Goal: Information Seeking & Learning: Learn about a topic

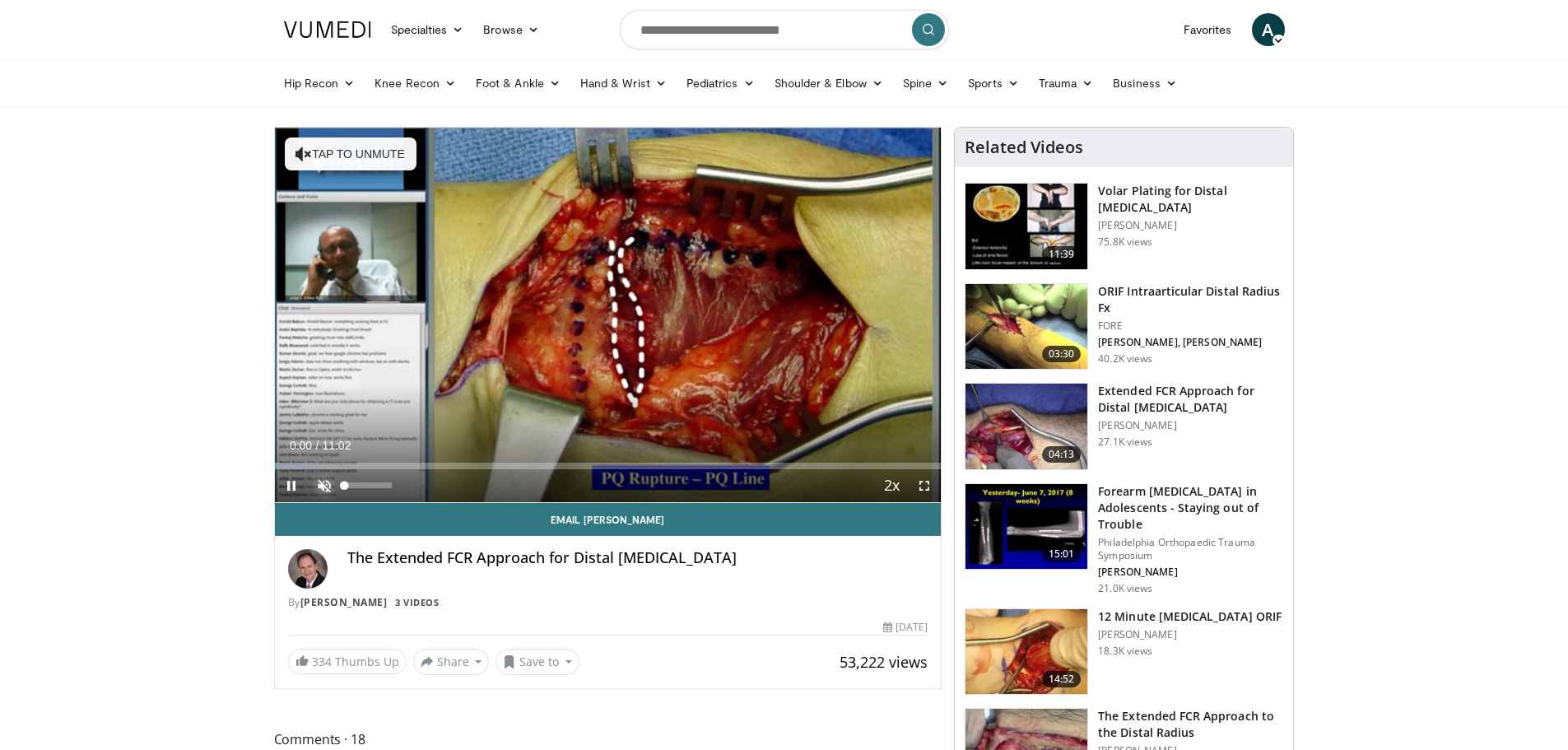
click at [314, 492] on span "Video Player" at bounding box center [325, 486] width 33 height 33
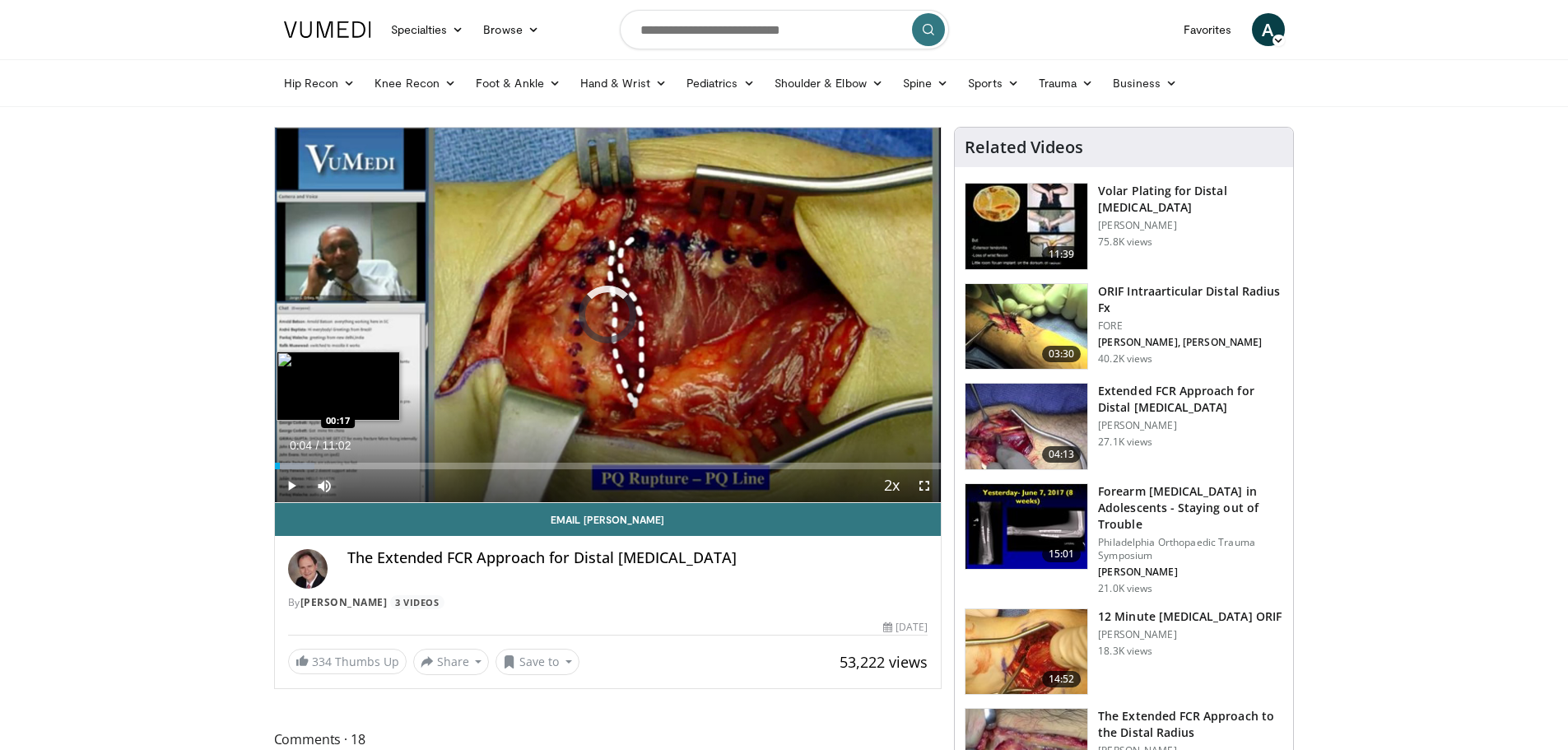
click at [291, 467] on div "Loaded : 6.02% 00:05 00:17" at bounding box center [608, 465] width 667 height 6
click at [311, 464] on div "Progress Bar" at bounding box center [315, 465] width 80 height 6
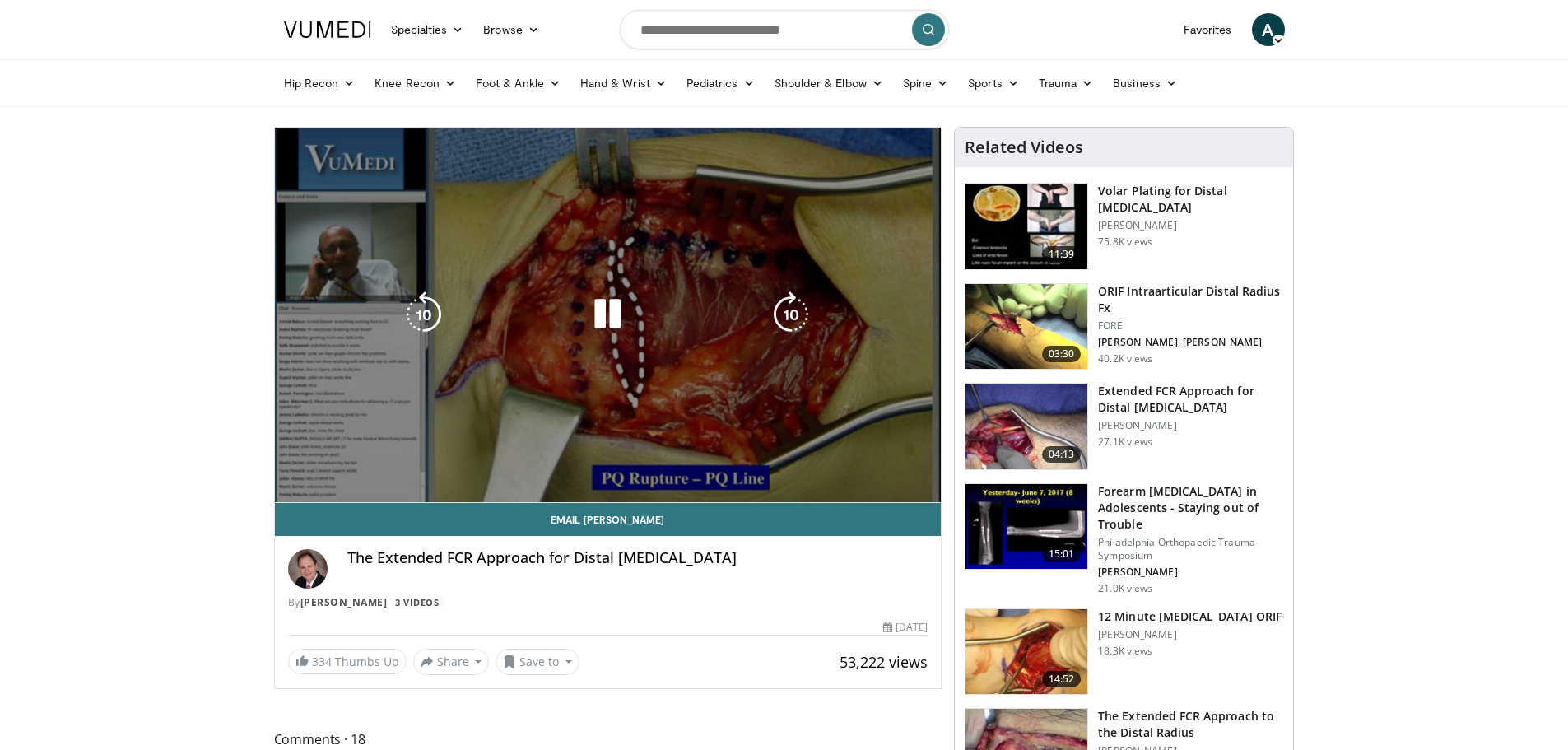
click at [328, 461] on div "10 seconds Tap to unmute" at bounding box center [608, 314] width 667 height 375
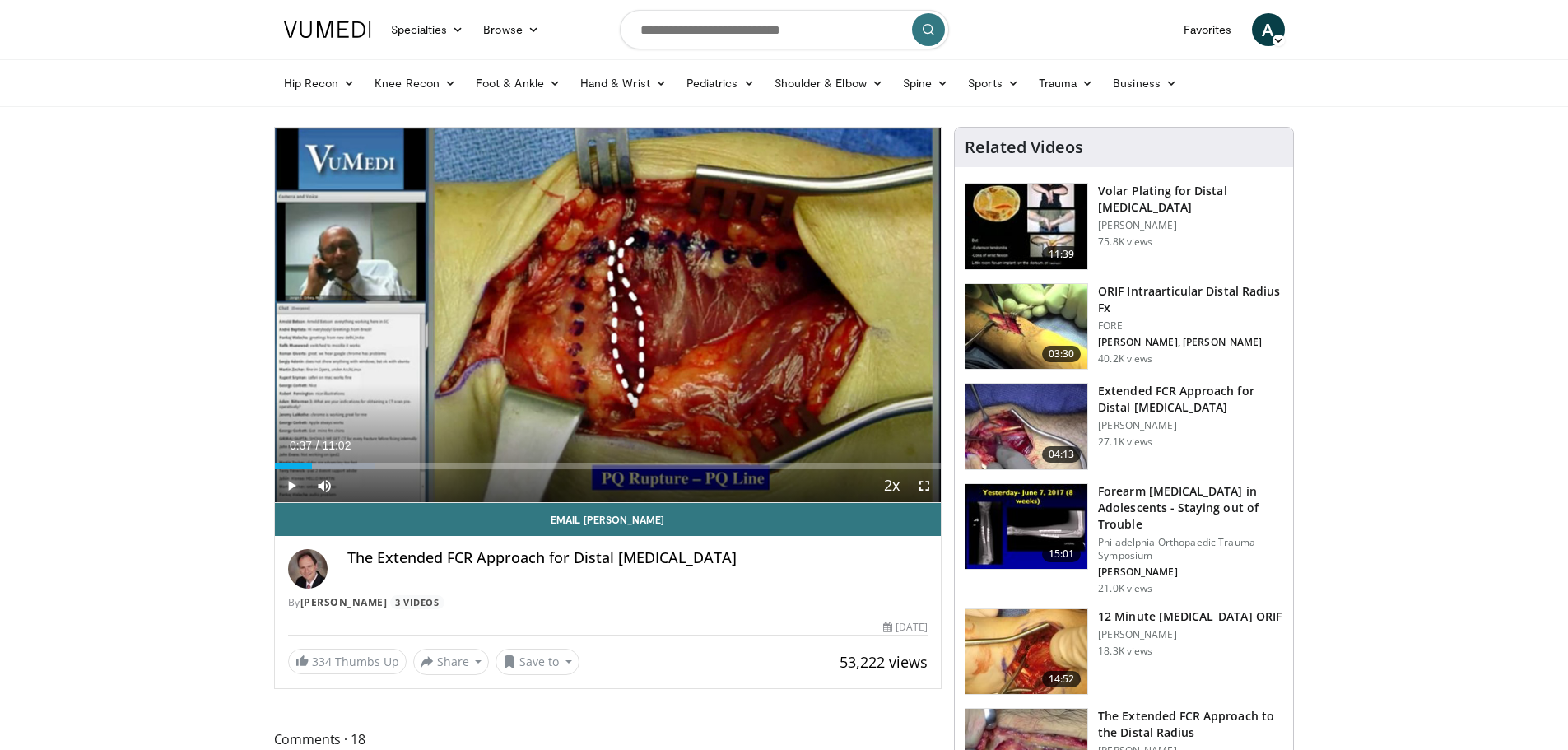
click at [288, 484] on span "Video Player" at bounding box center [291, 486] width 33 height 33
click at [320, 466] on div "Progress Bar" at bounding box center [328, 465] width 93 height 6
drag, startPoint x: 334, startPoint y: 464, endPoint x: 345, endPoint y: 464, distance: 11.0
click at [345, 464] on div "Loaded : 16.56% 01:10 01:10" at bounding box center [608, 465] width 667 height 6
drag, startPoint x: 369, startPoint y: 464, endPoint x: 385, endPoint y: 467, distance: 16.3
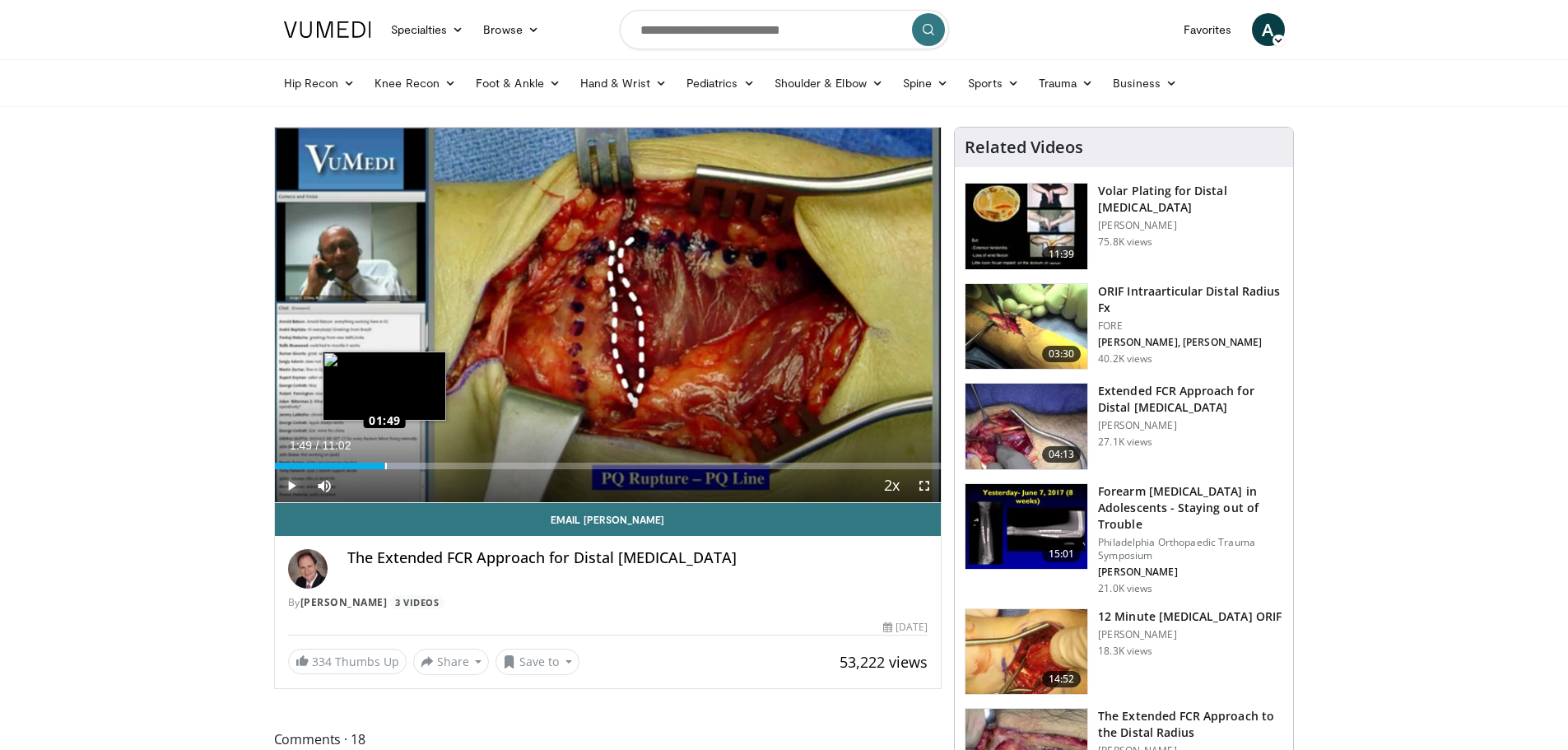
click at [385, 467] on div "Loaded : 22.64% 01:49 01:49" at bounding box center [608, 465] width 667 height 6
click at [386, 467] on div "Progress Bar" at bounding box center [387, 465] width 2 height 6
click at [411, 460] on div "Loaded : 25.61% 01:51 02:14" at bounding box center [608, 461] width 667 height 16
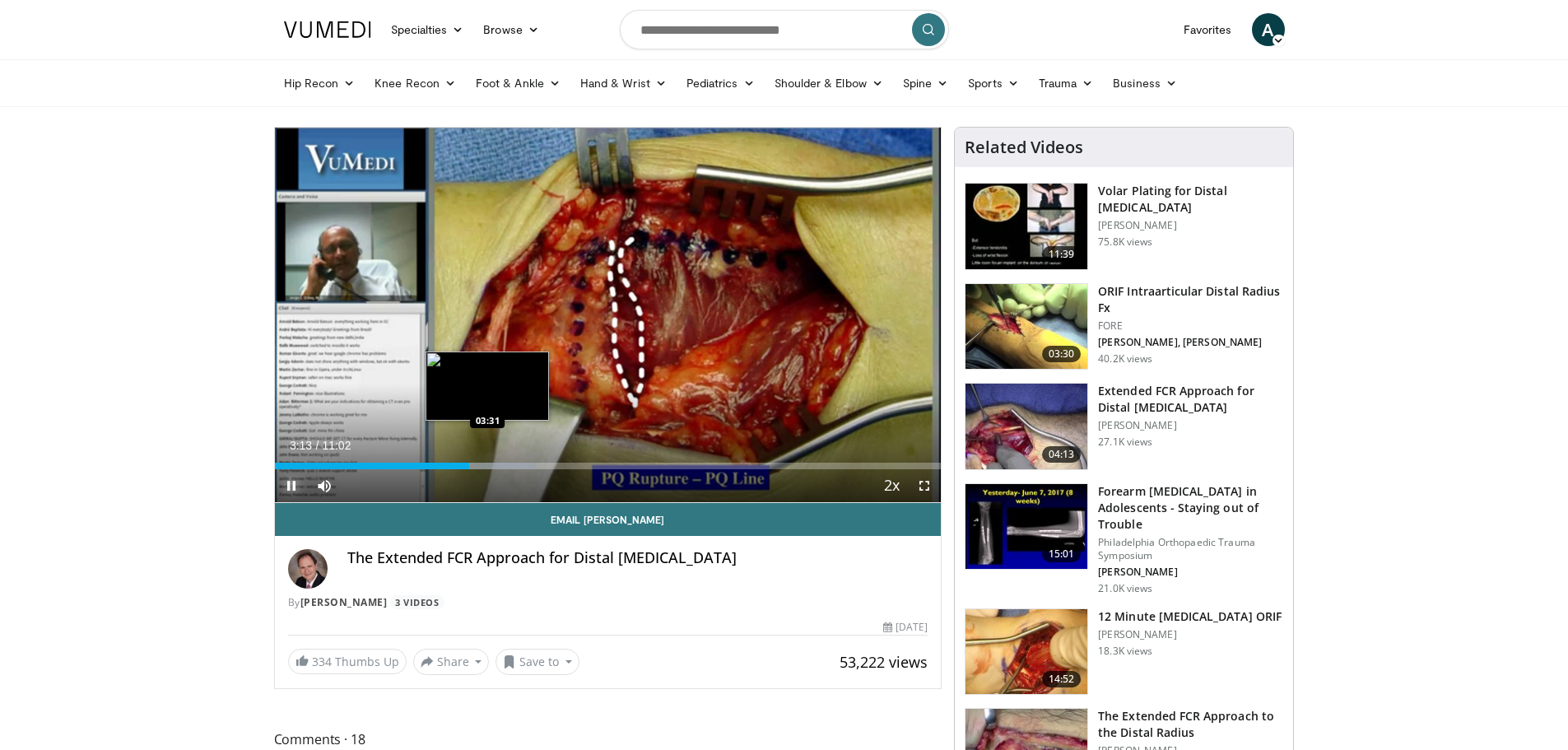
click at [486, 463] on div "Loaded : 39.17% 03:13 03:31" at bounding box center [608, 465] width 667 height 6
click at [515, 463] on div "Progress Bar" at bounding box center [506, 465] width 99 height 6
click at [493, 464] on div "04:02" at bounding box center [397, 465] width 244 height 6
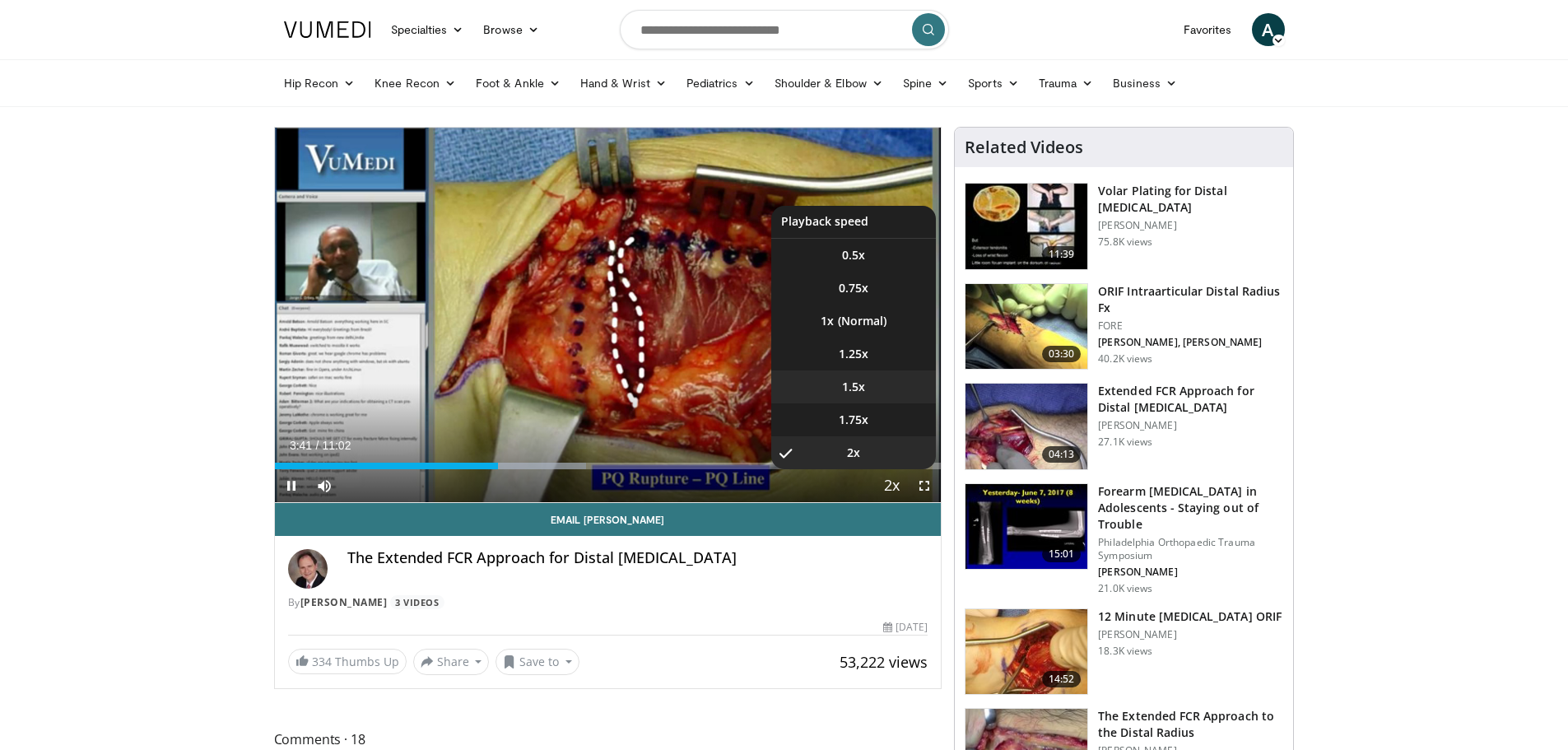
click at [868, 390] on li "1.5x" at bounding box center [854, 387] width 165 height 33
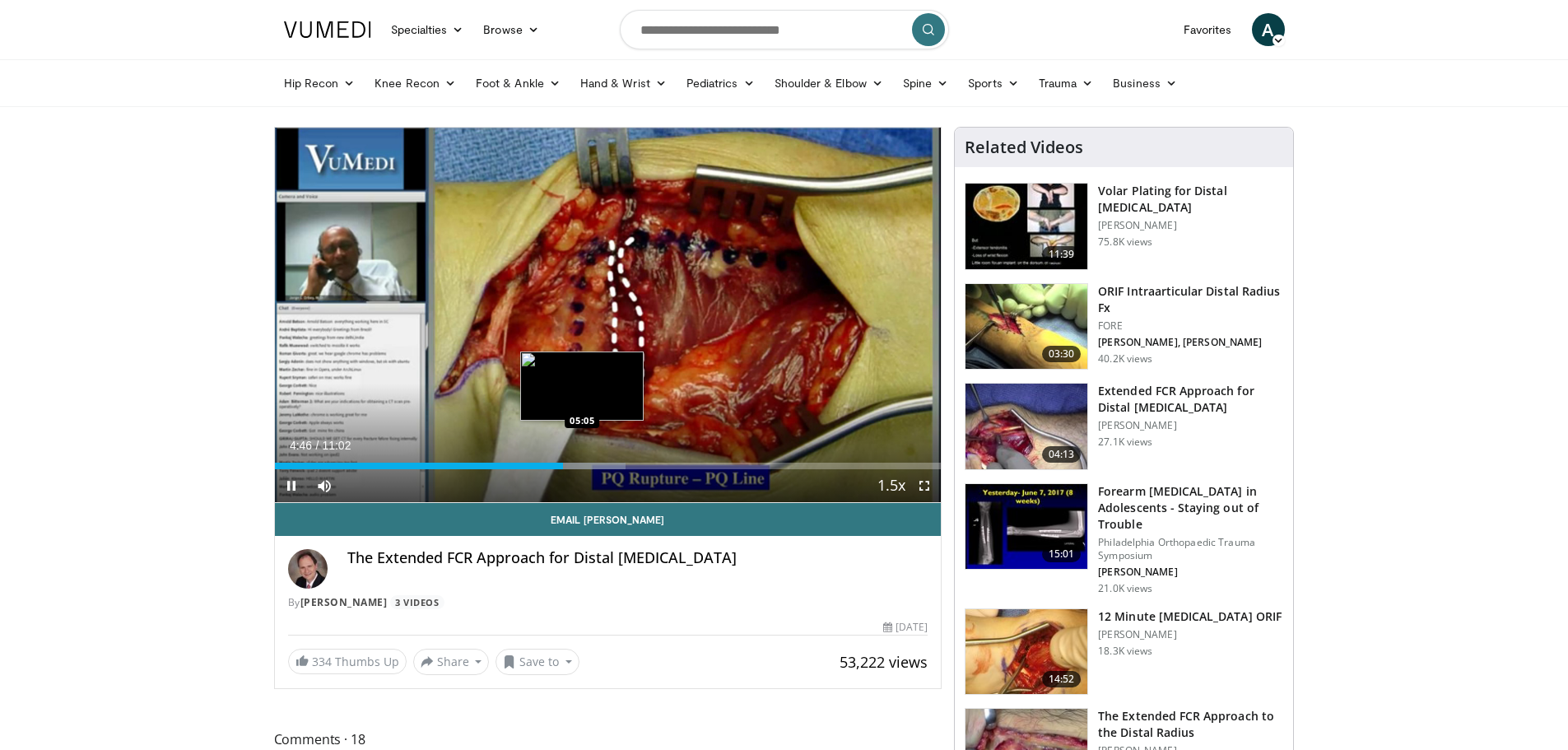
click at [582, 464] on div "Loaded : 52.73% 04:46 05:05" at bounding box center [608, 465] width 667 height 6
click at [596, 465] on div "Progress Bar" at bounding box center [606, 465] width 99 height 6
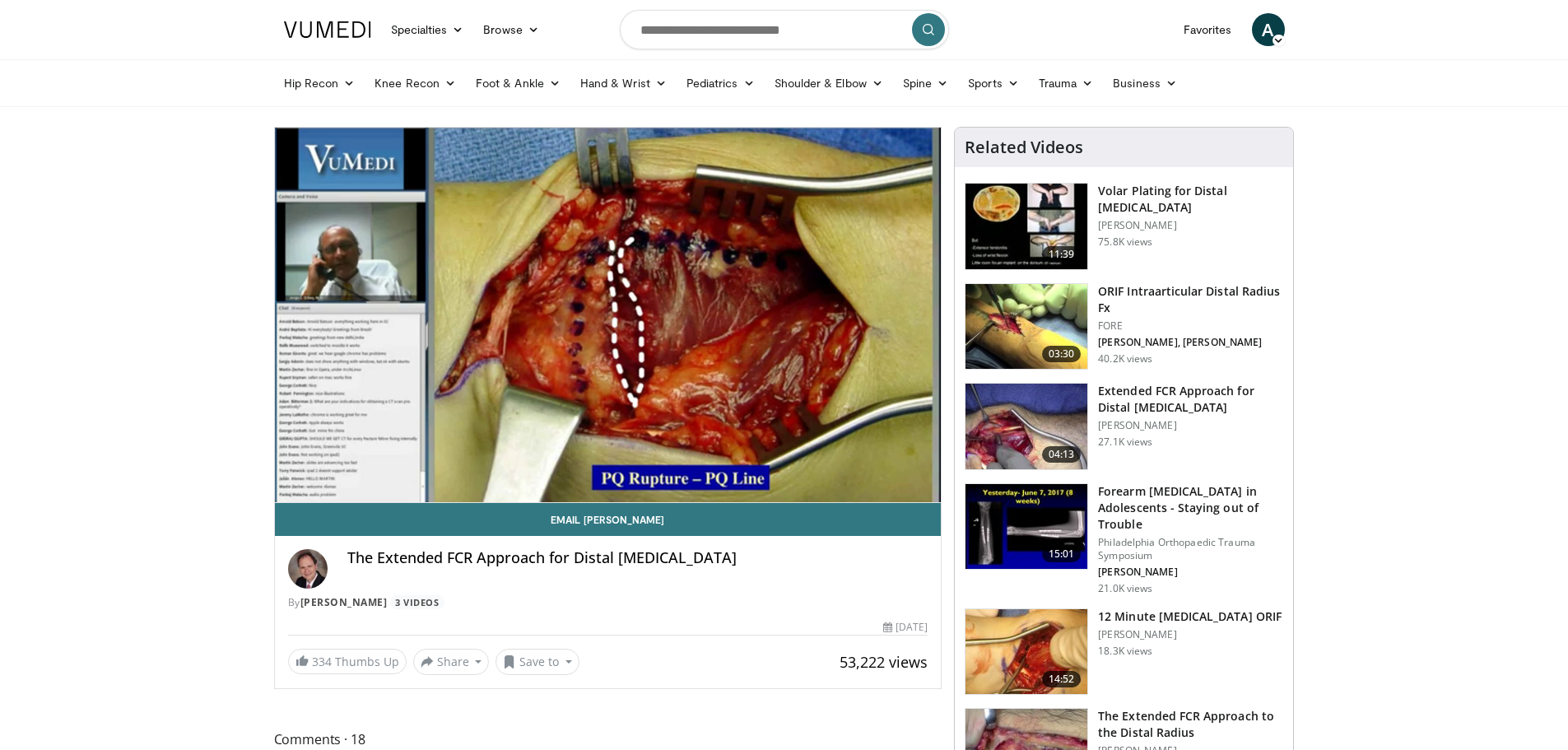
click at [1005, 415] on img at bounding box center [1027, 426] width 122 height 86
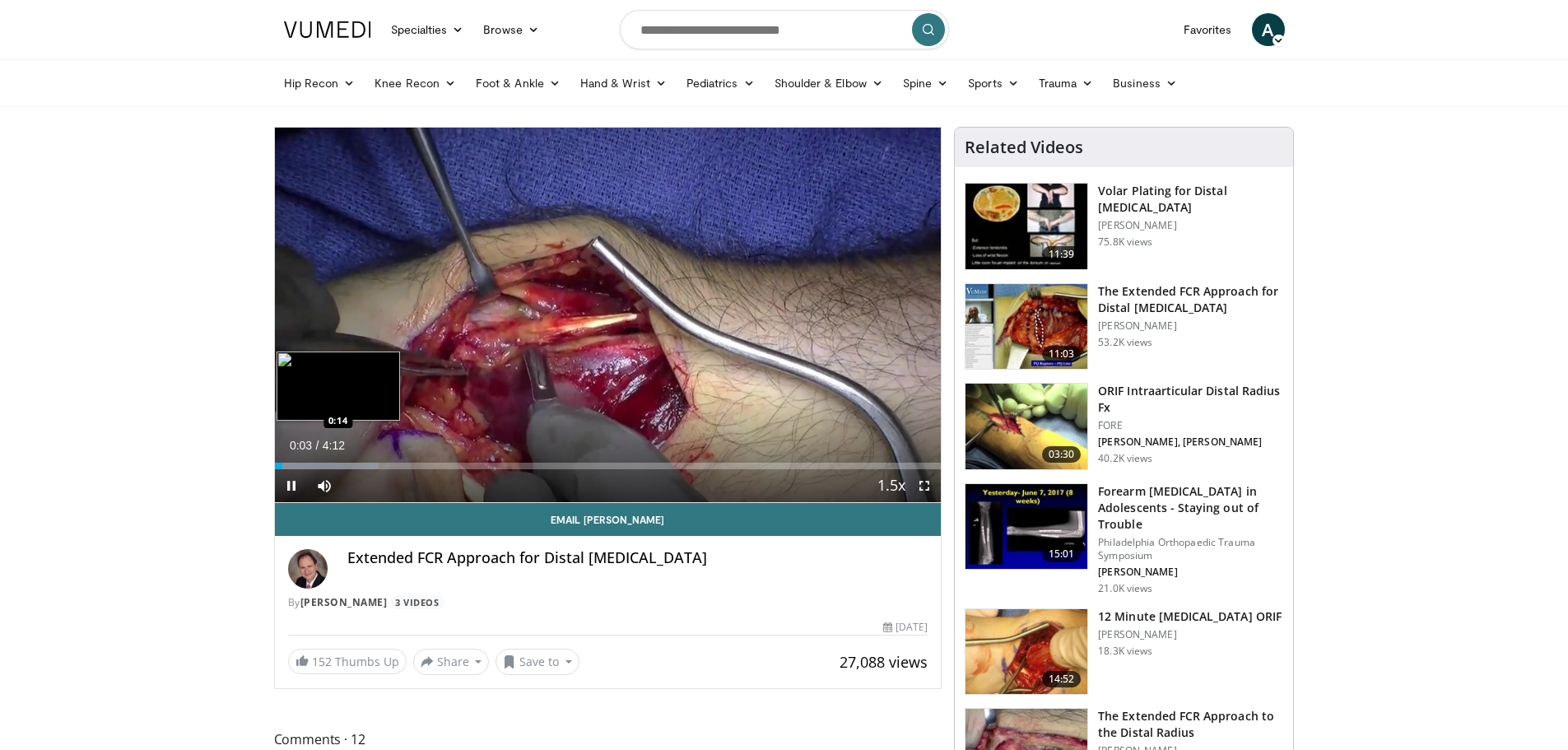
click at [314, 466] on div "Loaded : 15.64% 0:03 0:14" at bounding box center [608, 465] width 667 height 6
click at [922, 485] on span "Video Player" at bounding box center [925, 486] width 33 height 33
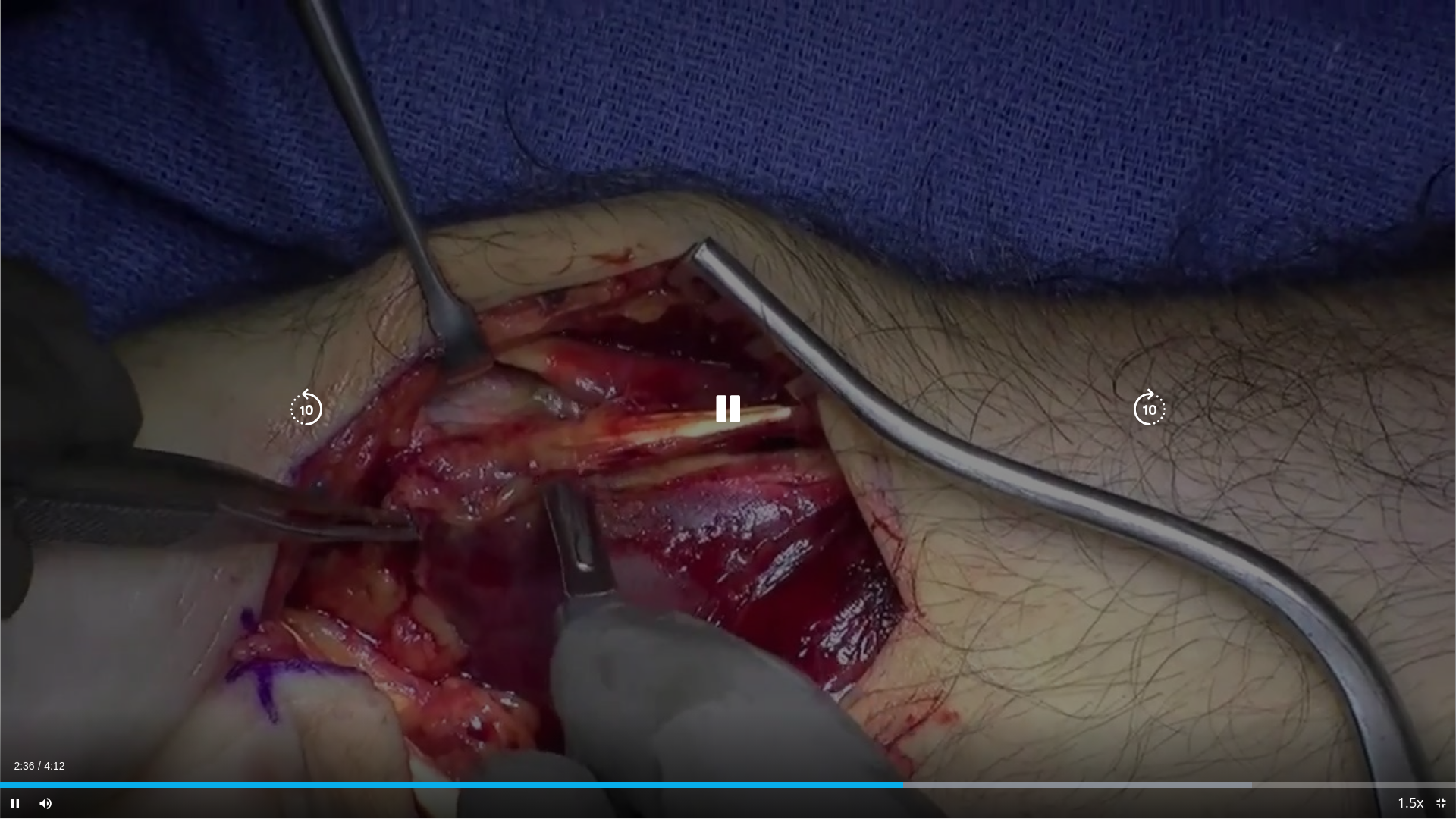
click at [1159, 402] on icon "Video Player" at bounding box center [1149, 410] width 43 height 43
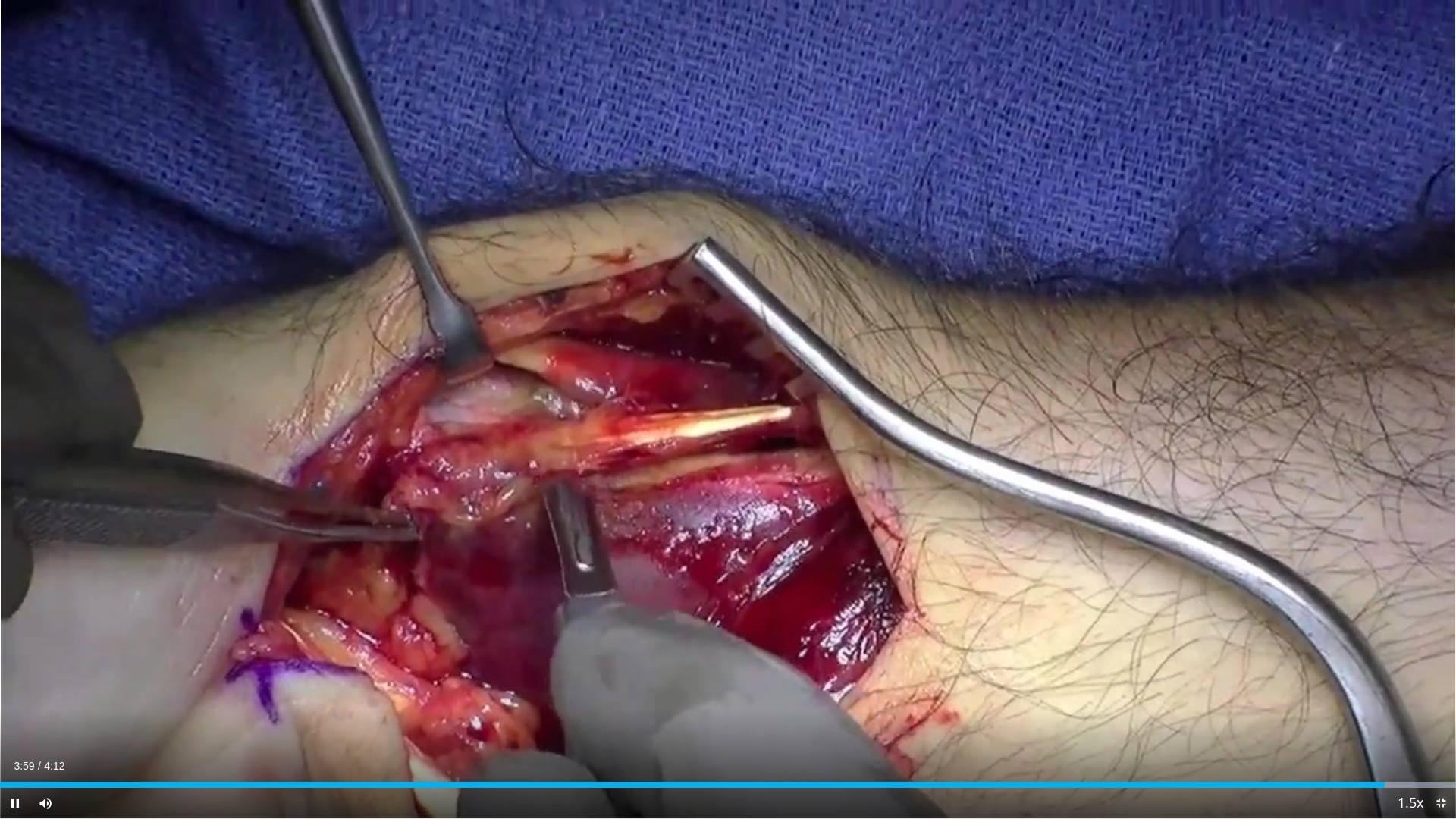
click at [1440, 690] on span "Video Player" at bounding box center [1441, 804] width 31 height 31
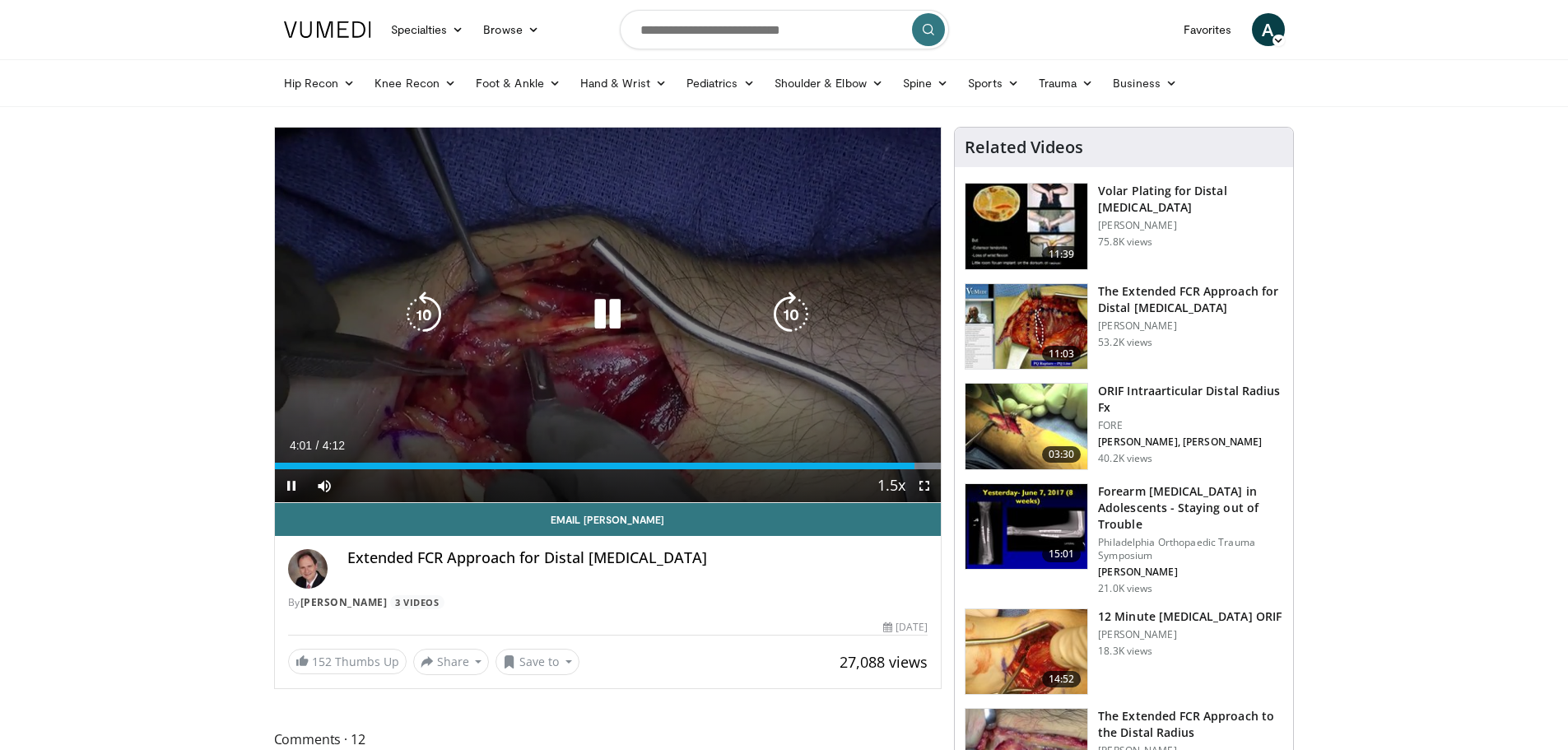
click at [631, 301] on icon "Video Player" at bounding box center [608, 314] width 46 height 46
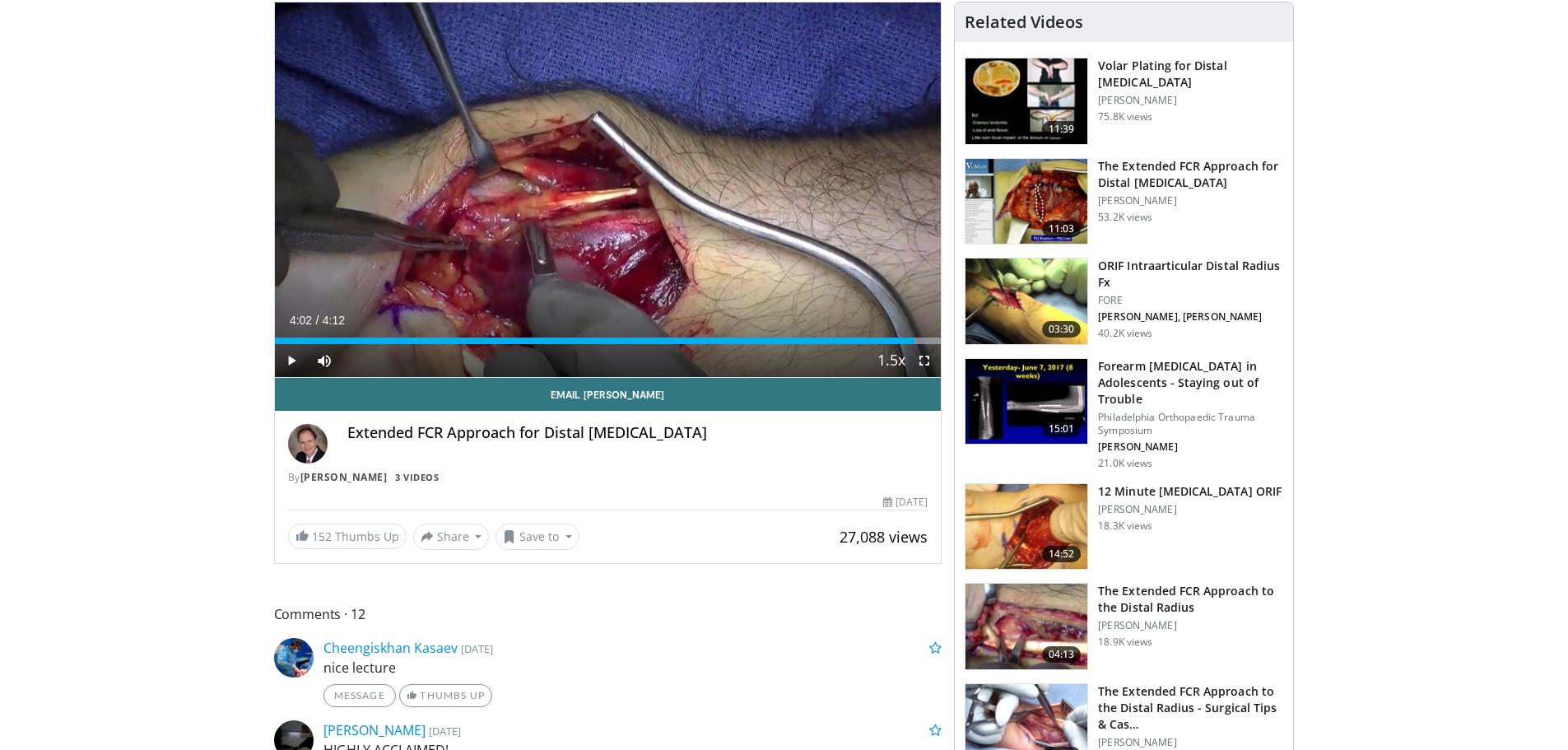
scroll to position [165, 0]
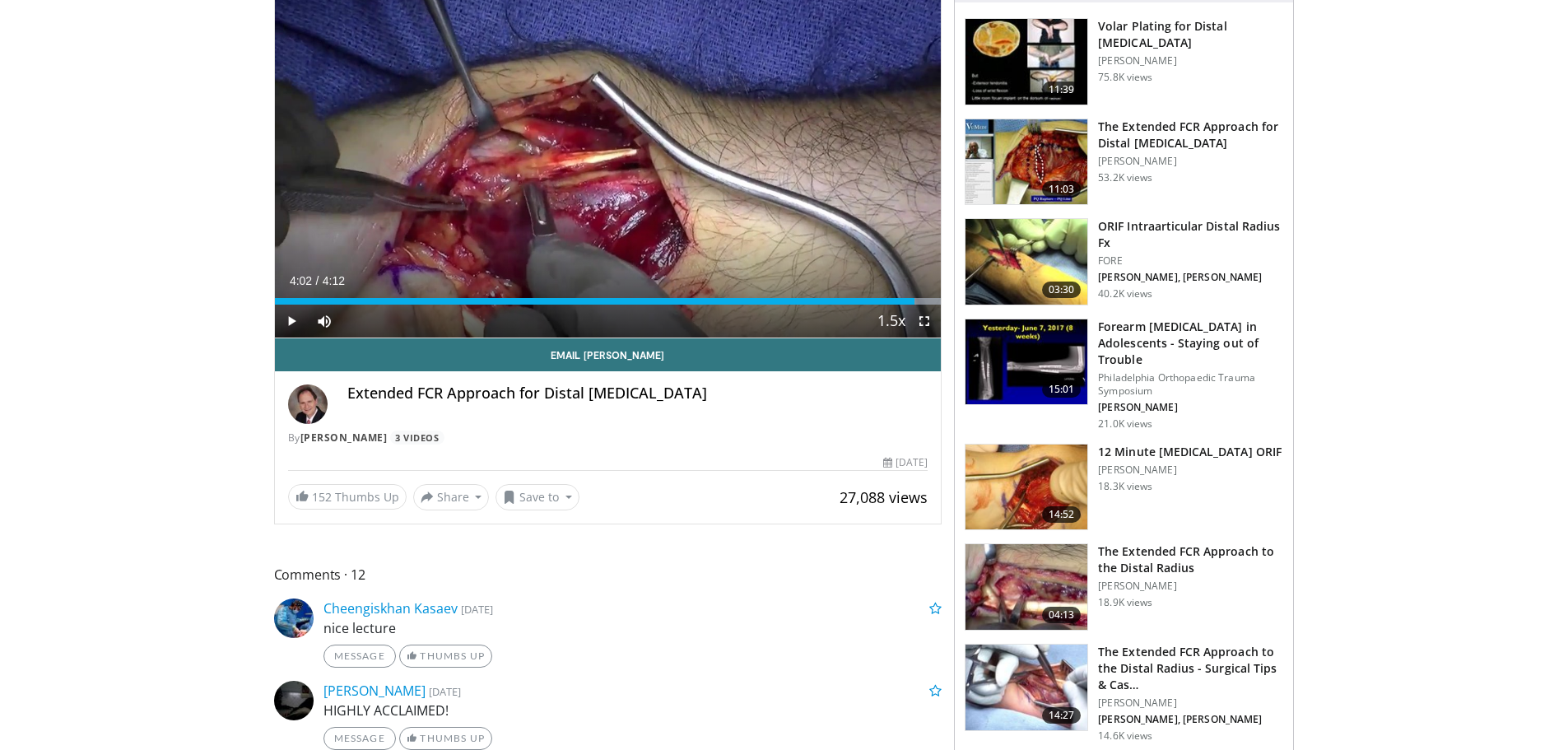
click at [1143, 553] on h3 "The Extended FCR Approach to the Distal Radius" at bounding box center [1191, 559] width 185 height 33
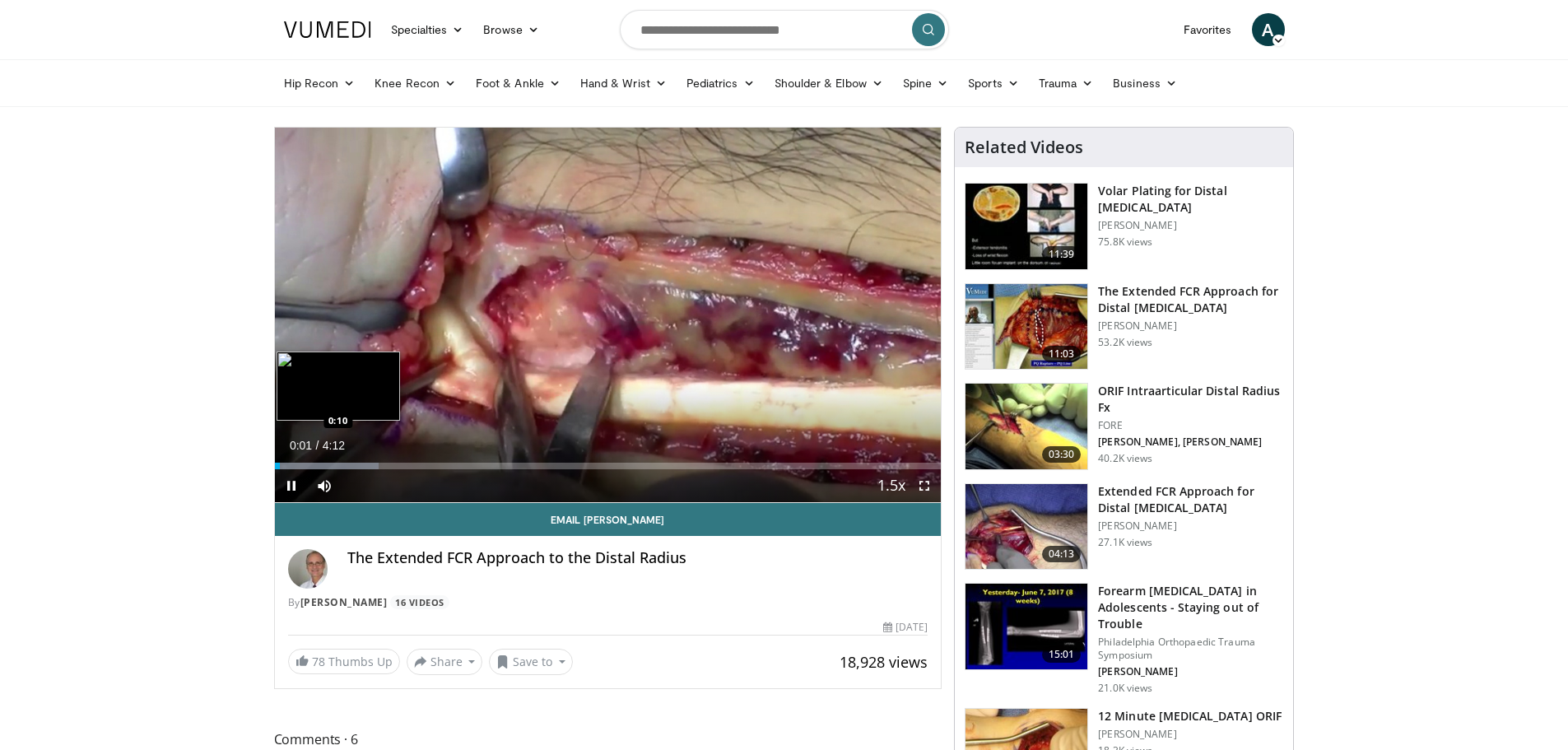
click at [302, 461] on div "Loaded : 15.64% 0:02 0:10" at bounding box center [608, 461] width 667 height 16
click at [326, 467] on div "Loaded : 23.46% 0:11 0:19" at bounding box center [608, 465] width 667 height 6
click at [360, 461] on div "Loaded : 27.37% 0:19 0:32" at bounding box center [608, 461] width 667 height 16
click at [289, 483] on span "Video Player" at bounding box center [291, 486] width 33 height 33
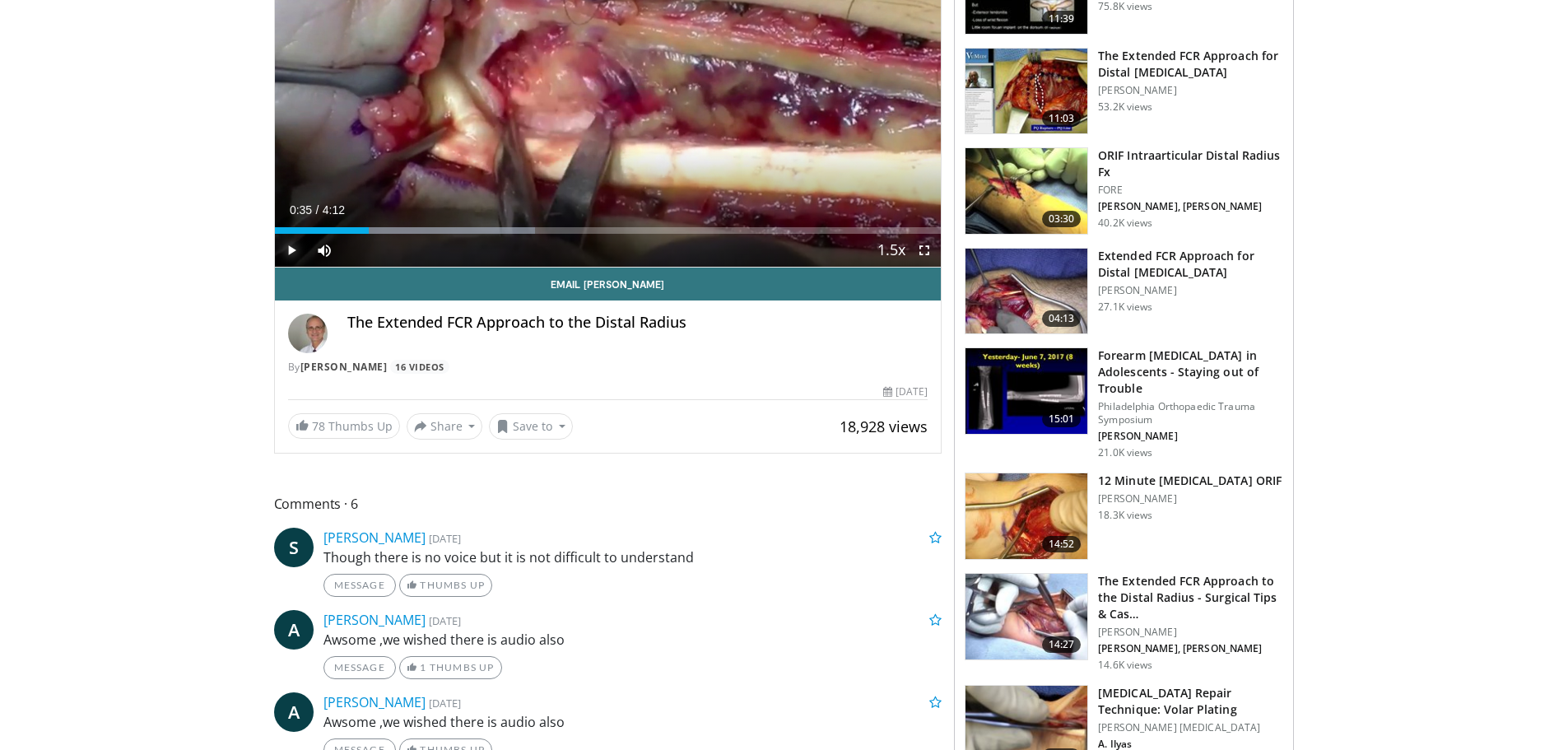
scroll to position [247, 0]
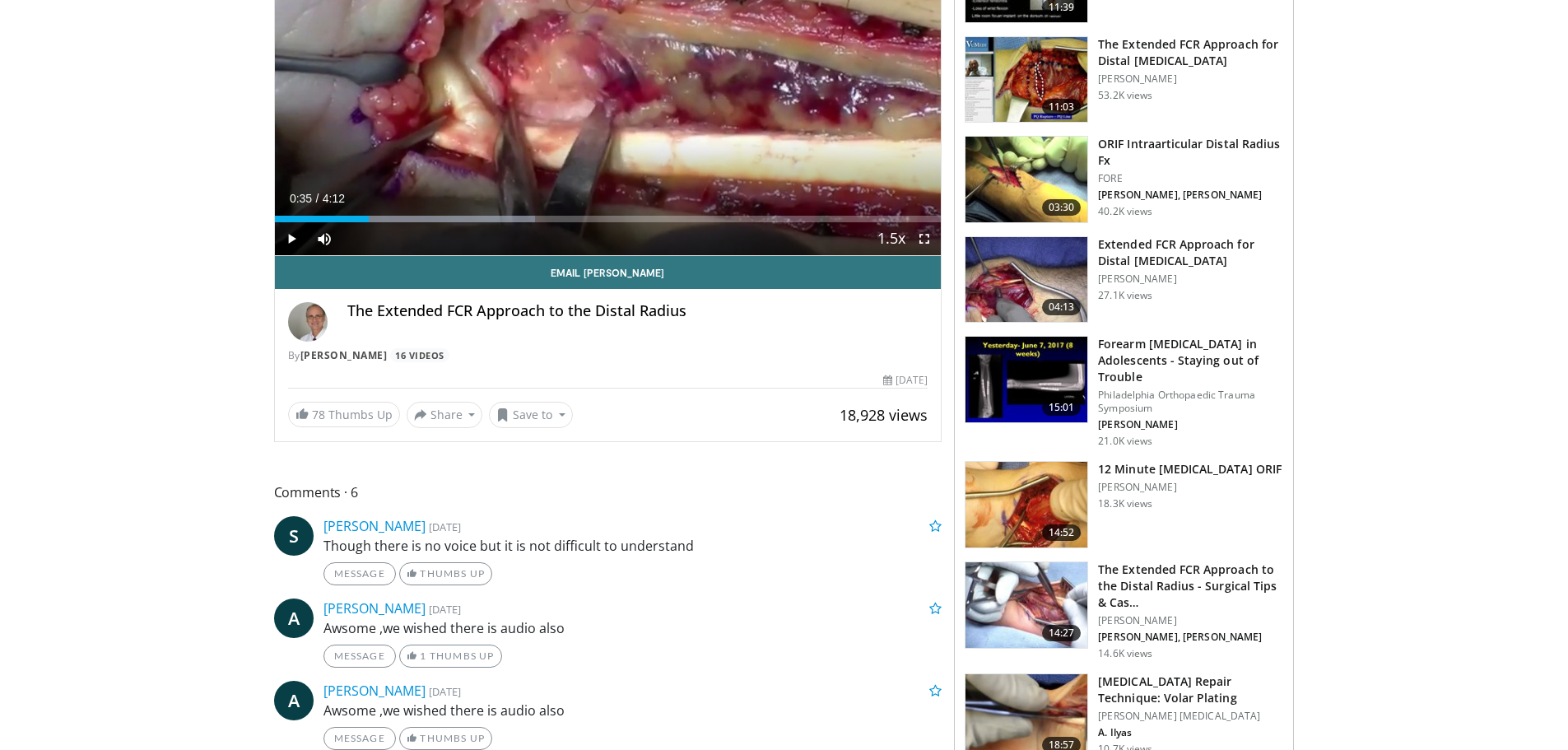
click at [1033, 283] on img at bounding box center [1027, 279] width 122 height 86
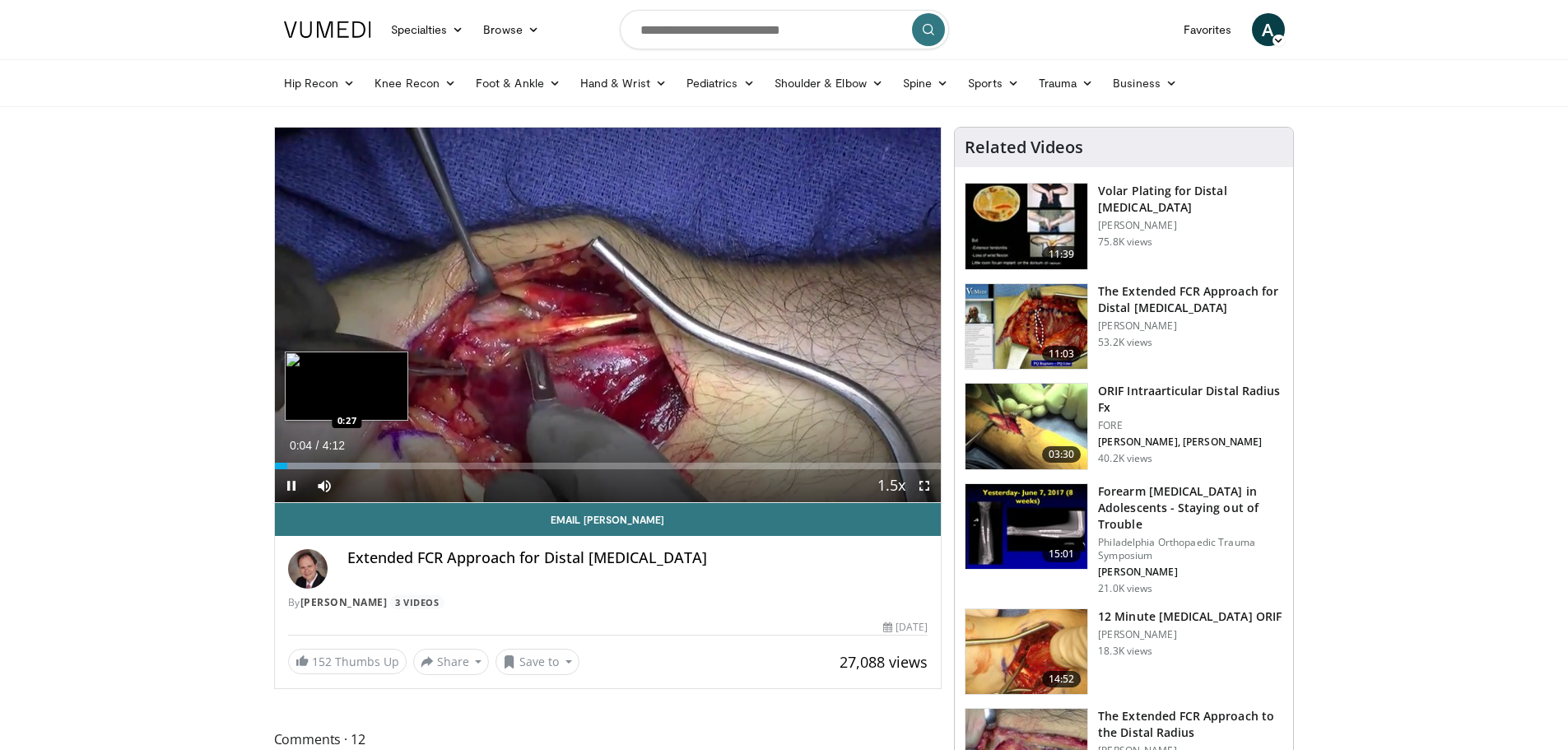
click at [347, 465] on div "Loaded : 15.81% 0:04 0:27" at bounding box center [608, 465] width 667 height 6
drag, startPoint x: 388, startPoint y: 484, endPoint x: 420, endPoint y: 476, distance: 33.0
click at [420, 476] on div "Mute 100%" at bounding box center [365, 486] width 116 height 33
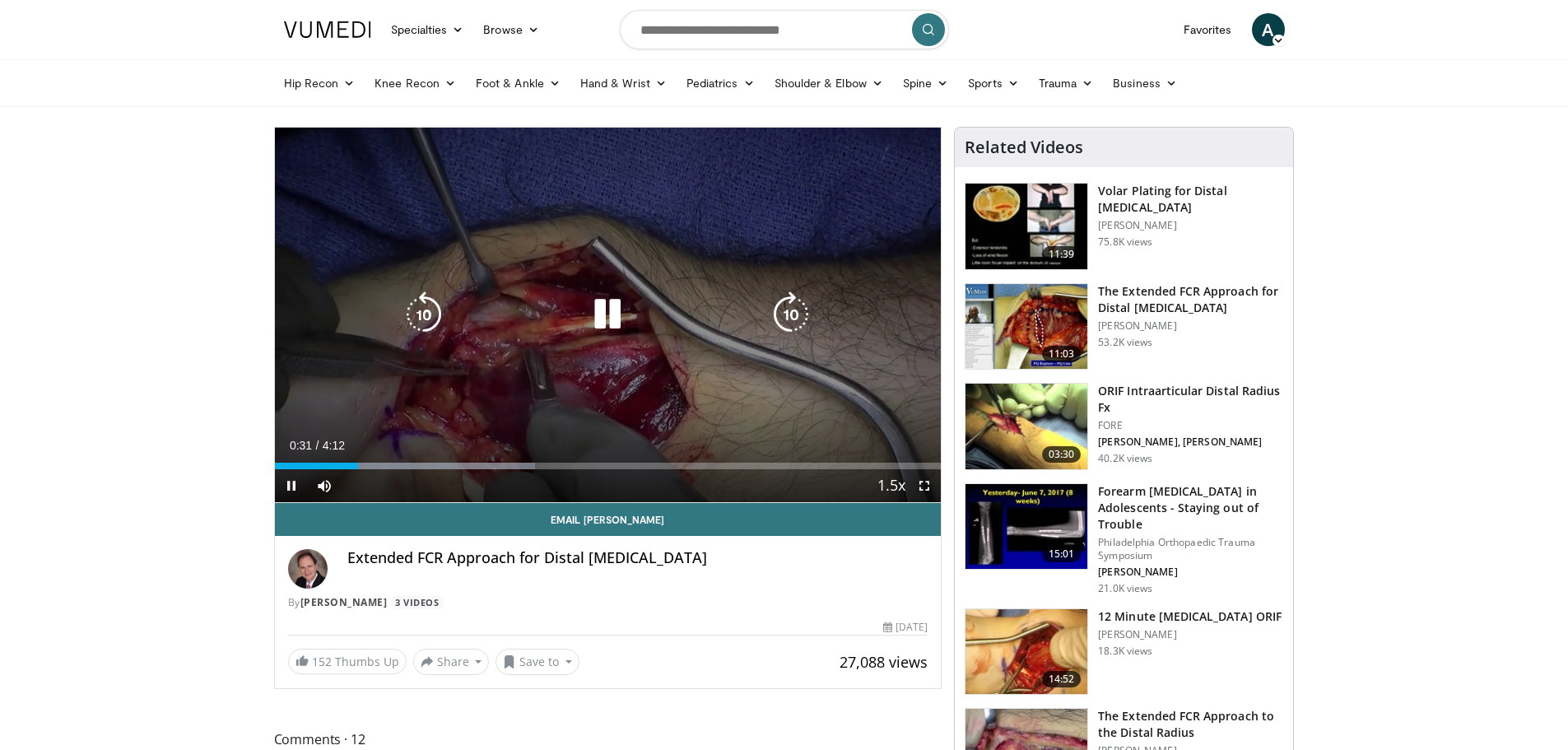
click at [613, 308] on icon "Video Player" at bounding box center [608, 314] width 46 height 46
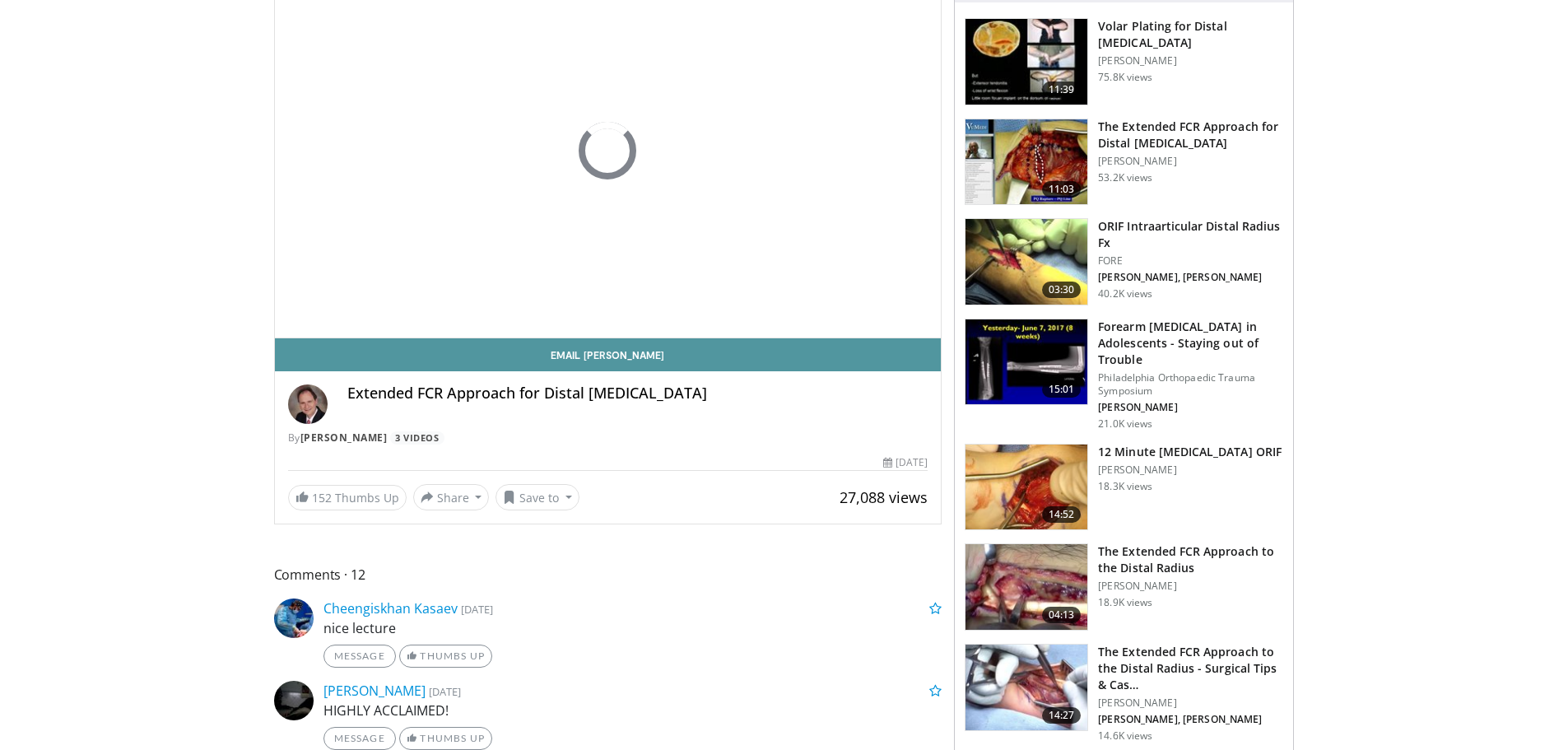
scroll to position [165, 0]
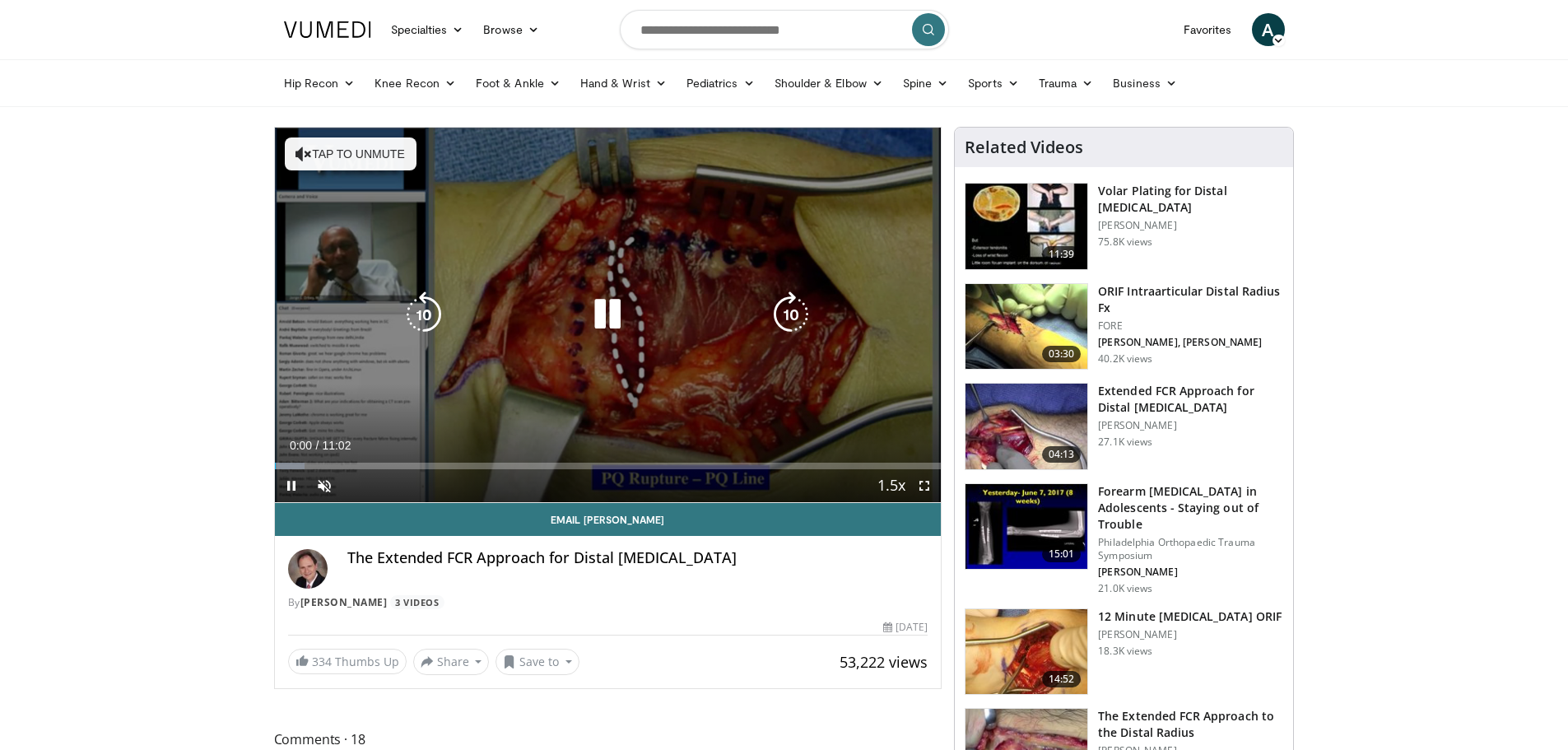
click at [772, 286] on div "10 seconds Tap to unmute" at bounding box center [608, 314] width 667 height 375
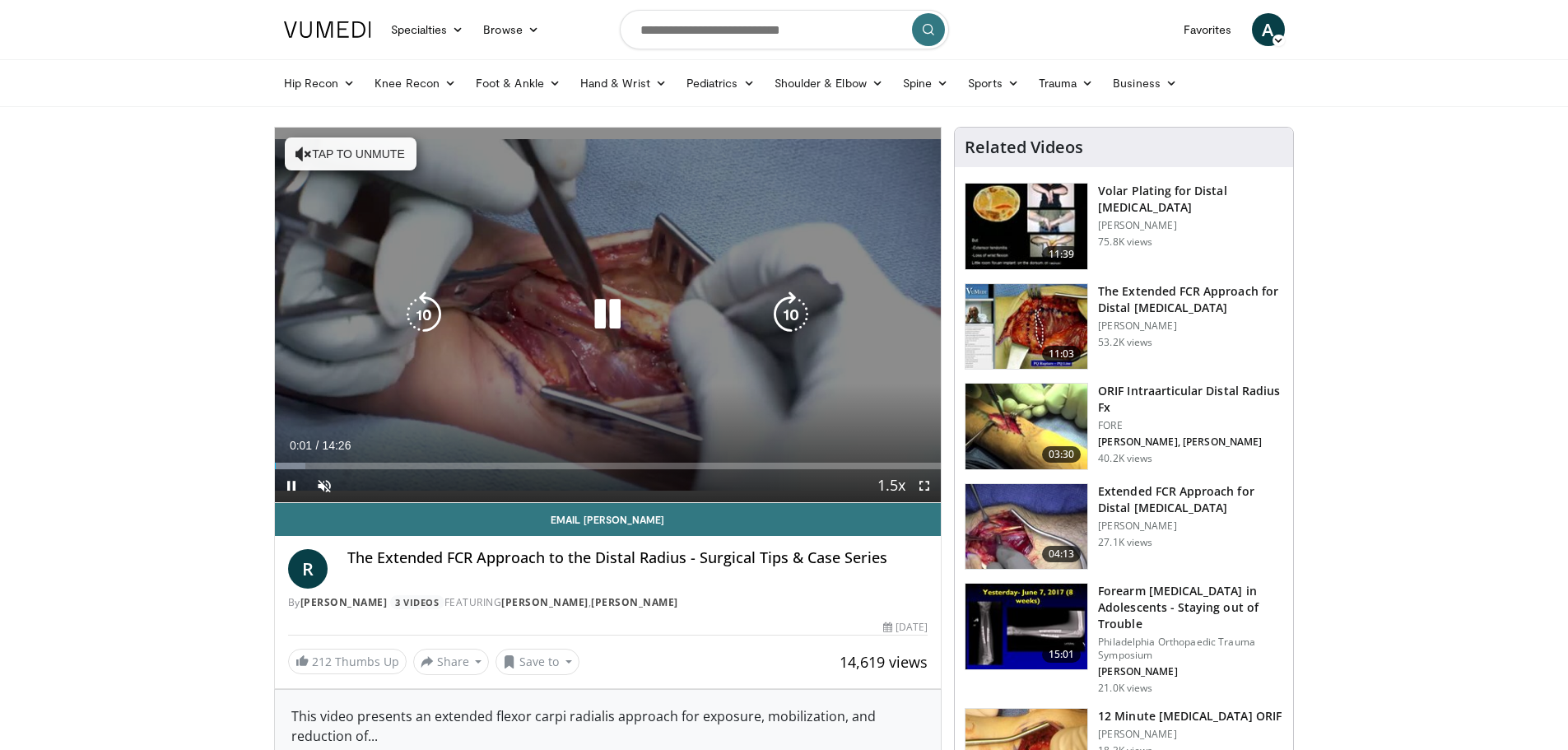
click at [356, 163] on button "Tap to unmute" at bounding box center [351, 154] width 131 height 33
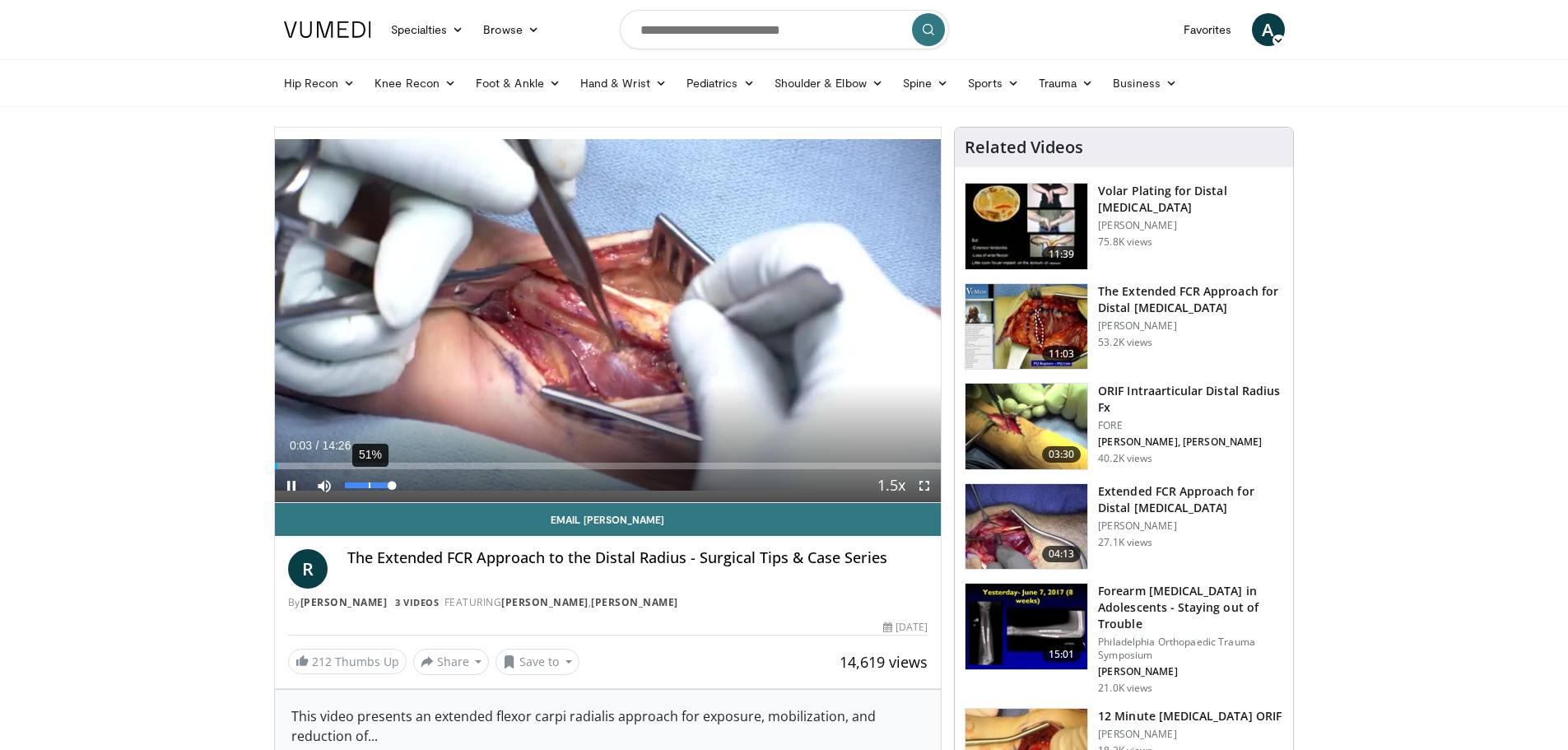
click at [369, 483] on div "51%" at bounding box center [368, 485] width 47 height 6
drag, startPoint x: 369, startPoint y: 483, endPoint x: 352, endPoint y: 486, distance: 17.3
click at [352, 486] on div "Volume Level" at bounding box center [349, 485] width 8 height 6
click at [305, 462] on div "Loaded : 5.72% 00:06 00:41" at bounding box center [608, 465] width 667 height 6
click at [336, 464] on div "Loaded : 9.16% 00:40 01:15" at bounding box center [608, 465] width 667 height 6
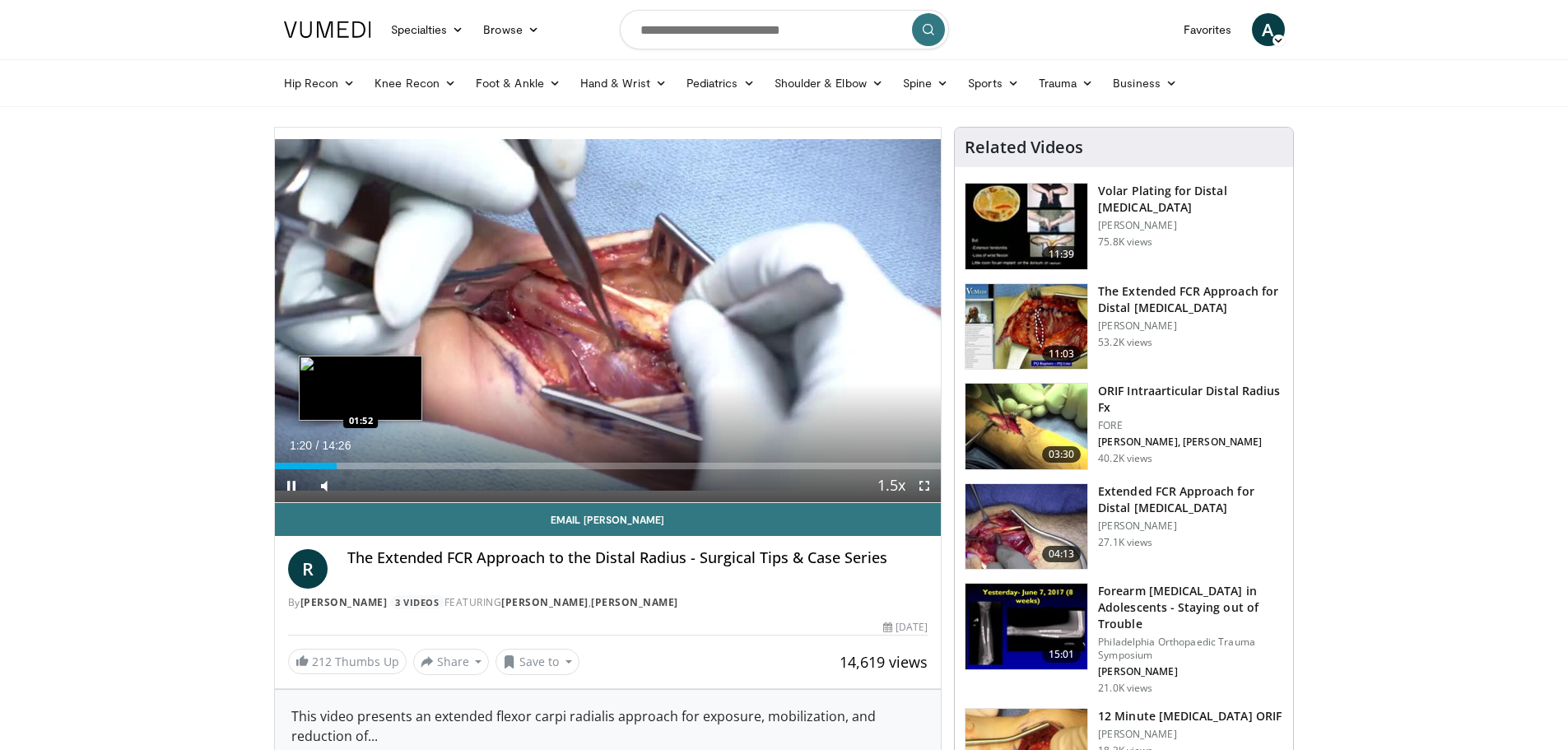
click at [363, 460] on div "Loaded : 15.00% 01:20 01:52" at bounding box center [608, 461] width 667 height 16
click at [381, 464] on div "Progress Bar" at bounding box center [376, 465] width 71 height 6
click at [410, 463] on div "Loaded : 22.89% 02:18 02:56" at bounding box center [608, 465] width 667 height 6
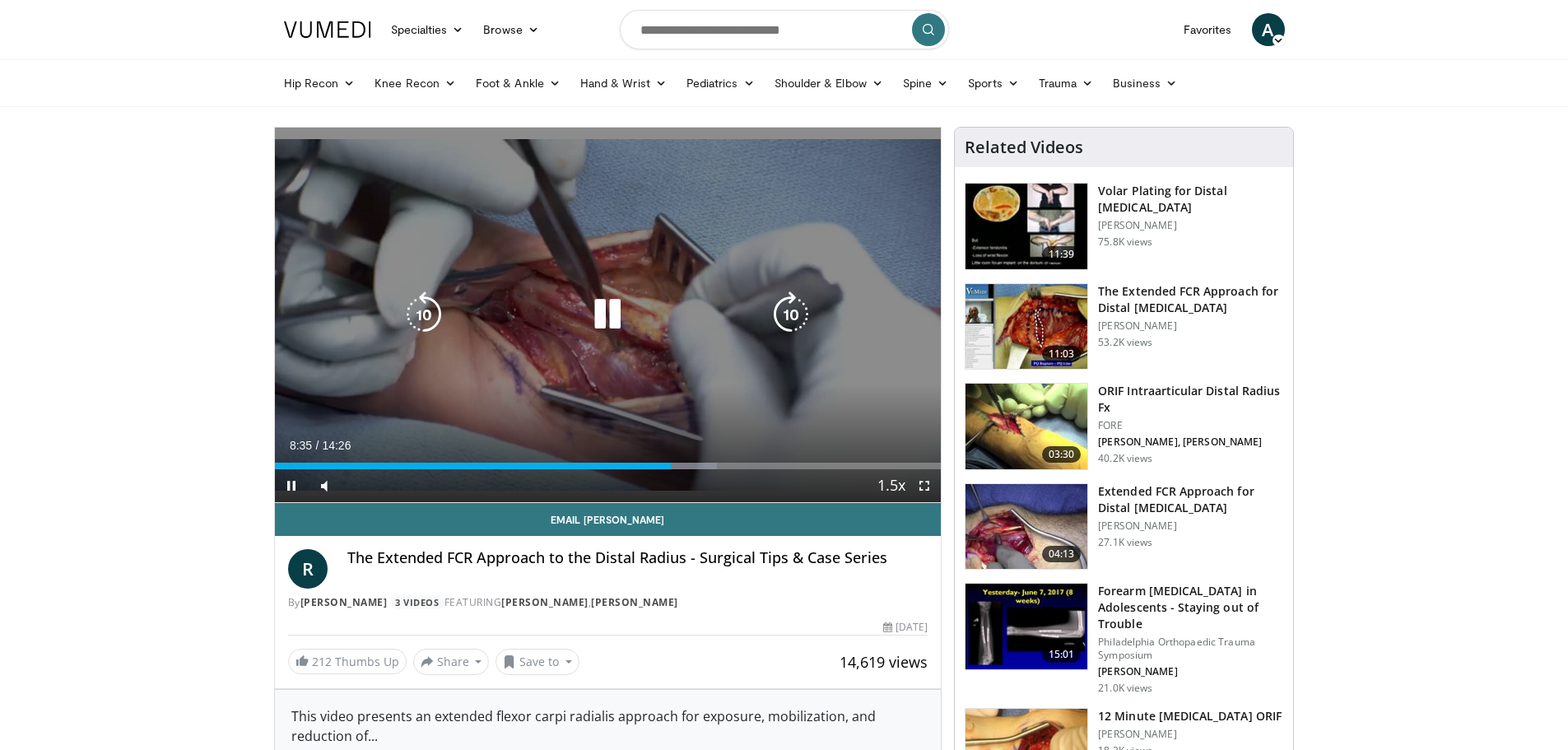
click at [605, 312] on icon "Video Player" at bounding box center [608, 314] width 46 height 46
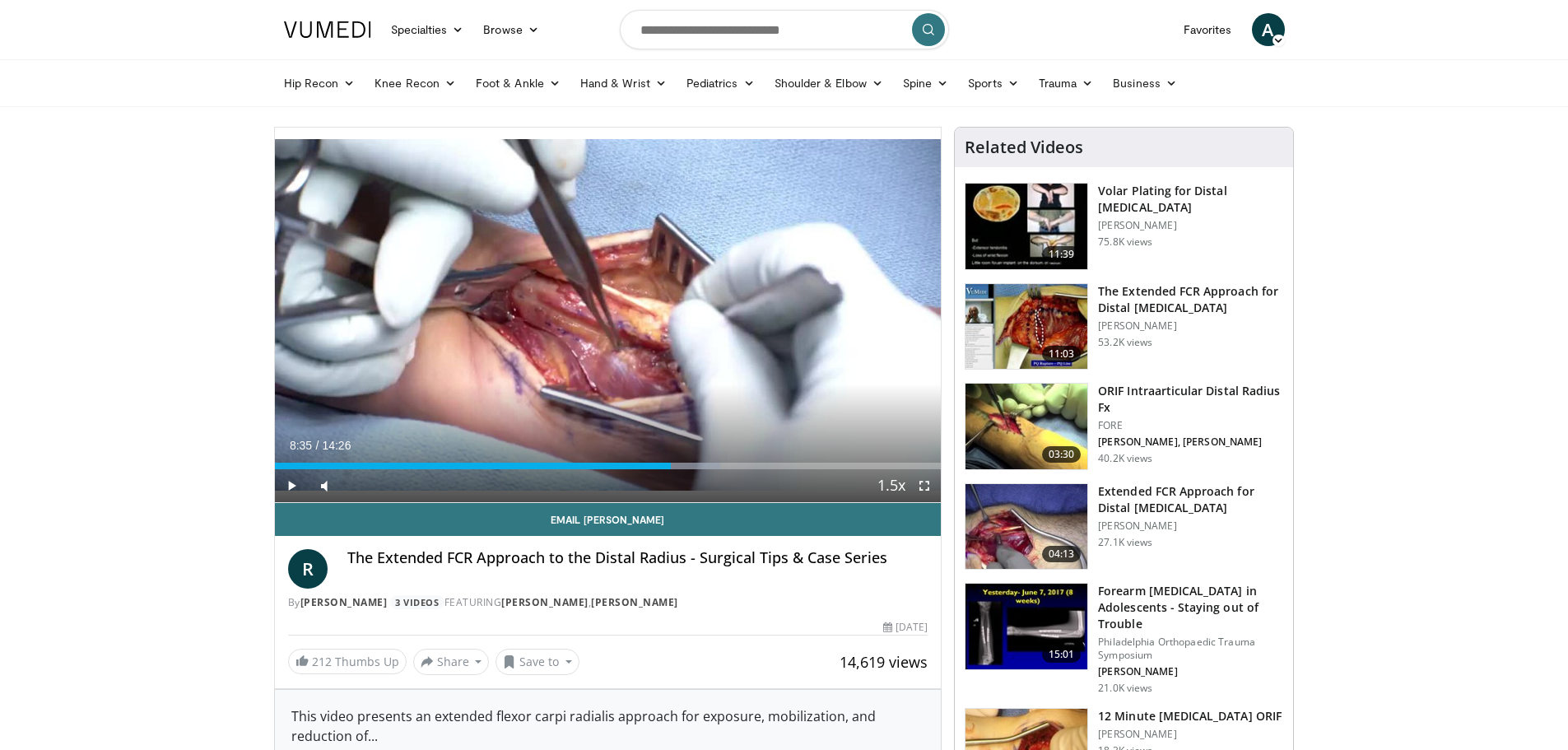
click at [605, 315] on div "10 seconds Tap to unmute" at bounding box center [608, 314] width 667 height 375
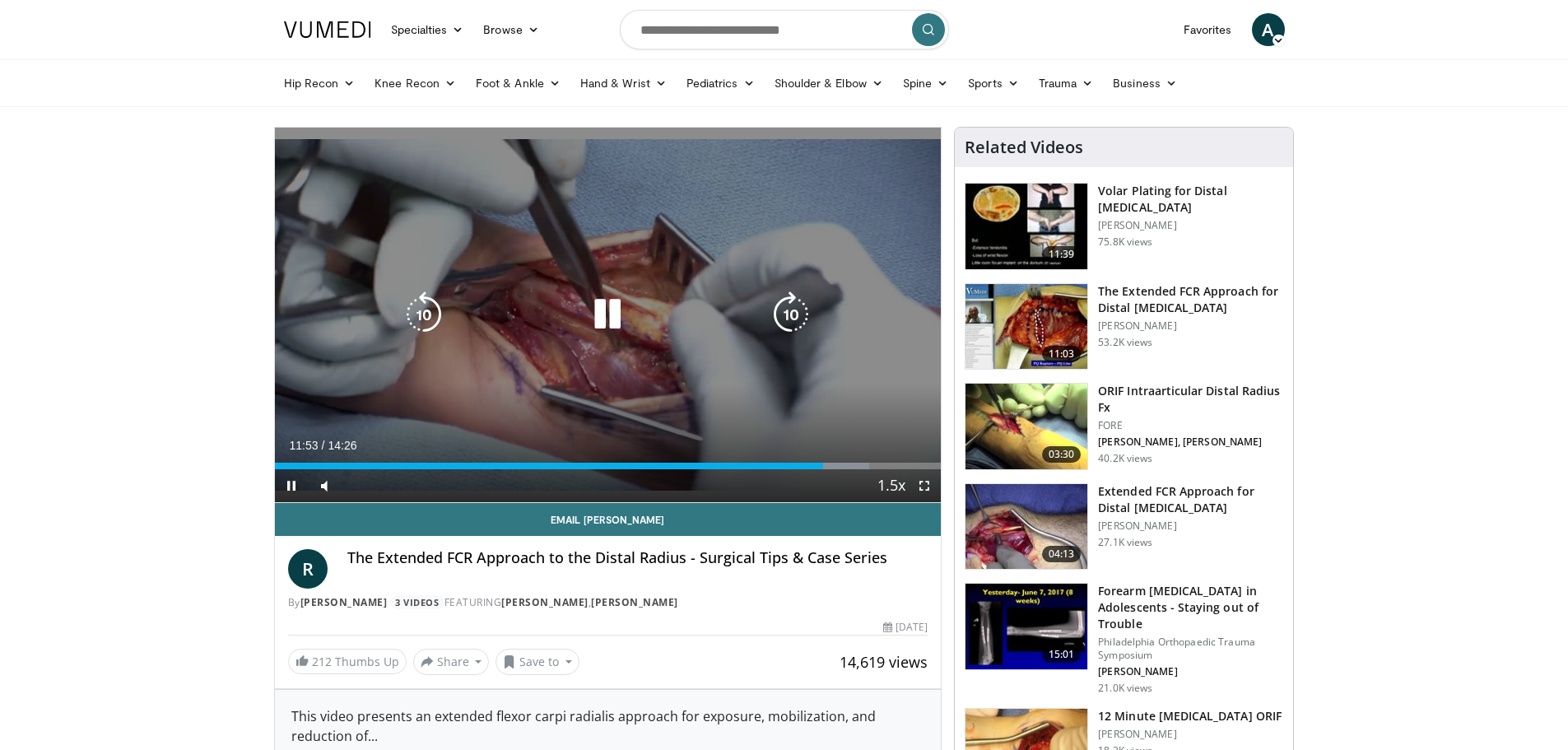
click at [610, 297] on icon "Video Player" at bounding box center [608, 314] width 46 height 46
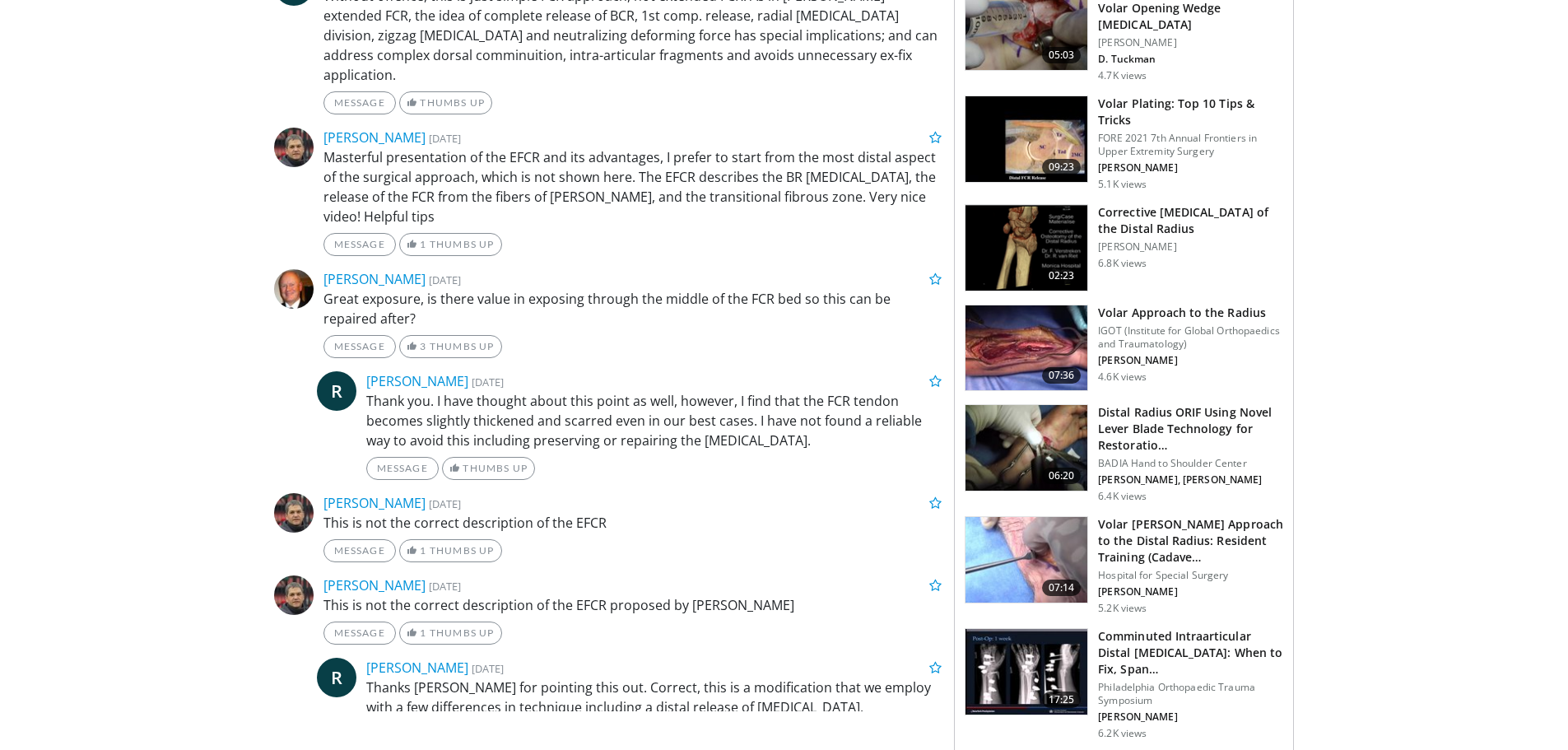
scroll to position [1564, 0]
